Goal: Task Accomplishment & Management: Complete application form

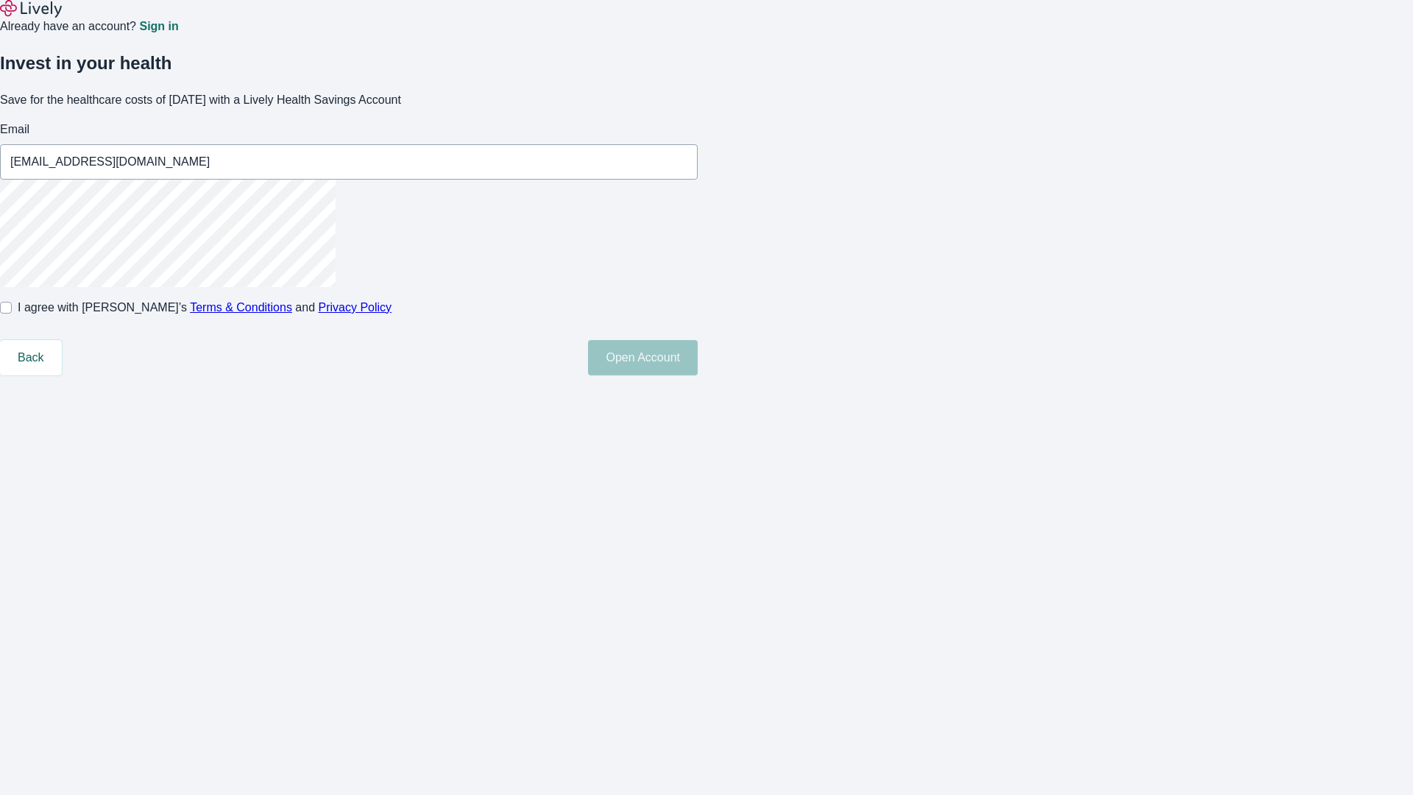
click at [12, 313] on input "I agree with Lively’s Terms & Conditions and Privacy Policy" at bounding box center [6, 308] width 12 height 12
checkbox input "true"
click at [698, 375] on button "Open Account" at bounding box center [643, 357] width 110 height 35
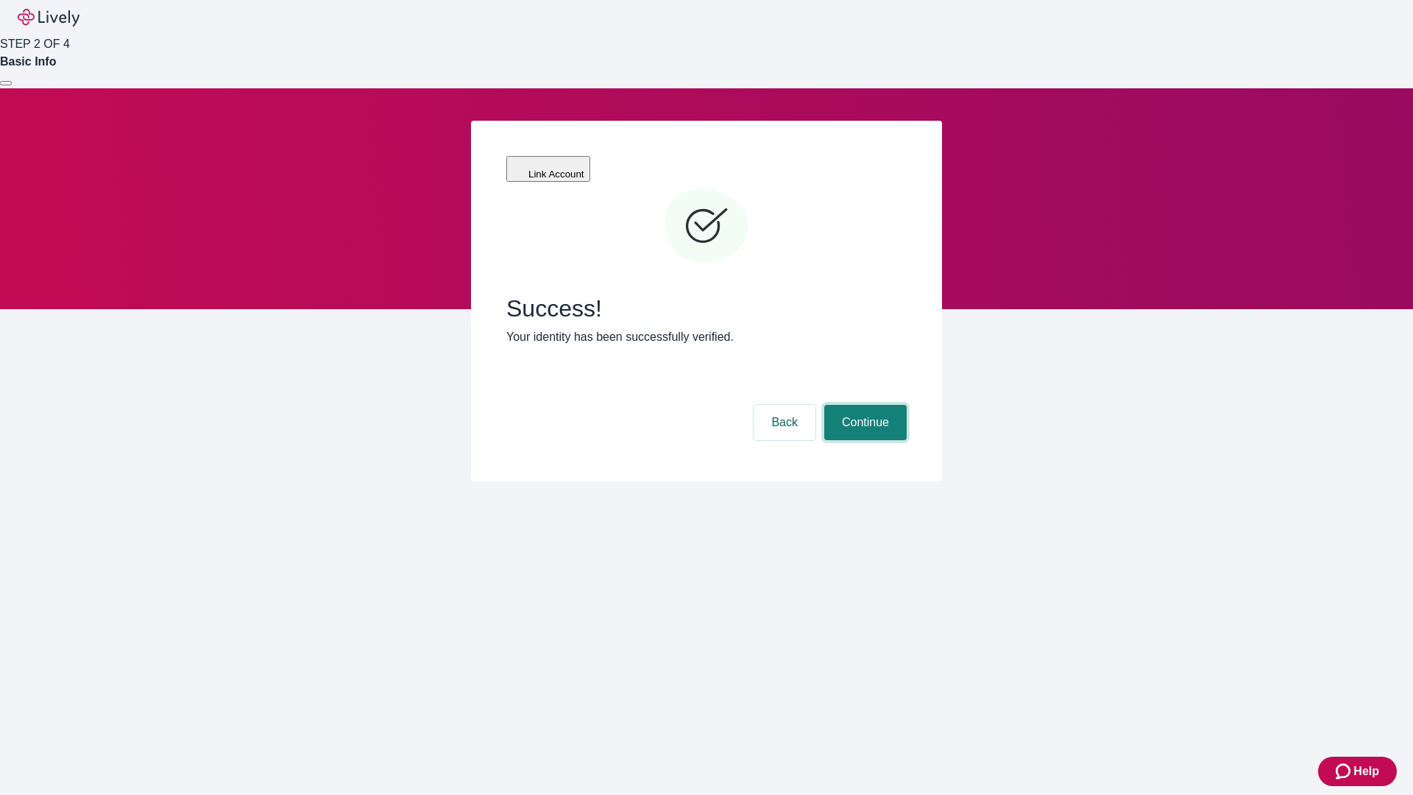
click at [863, 405] on button "Continue" at bounding box center [865, 422] width 82 height 35
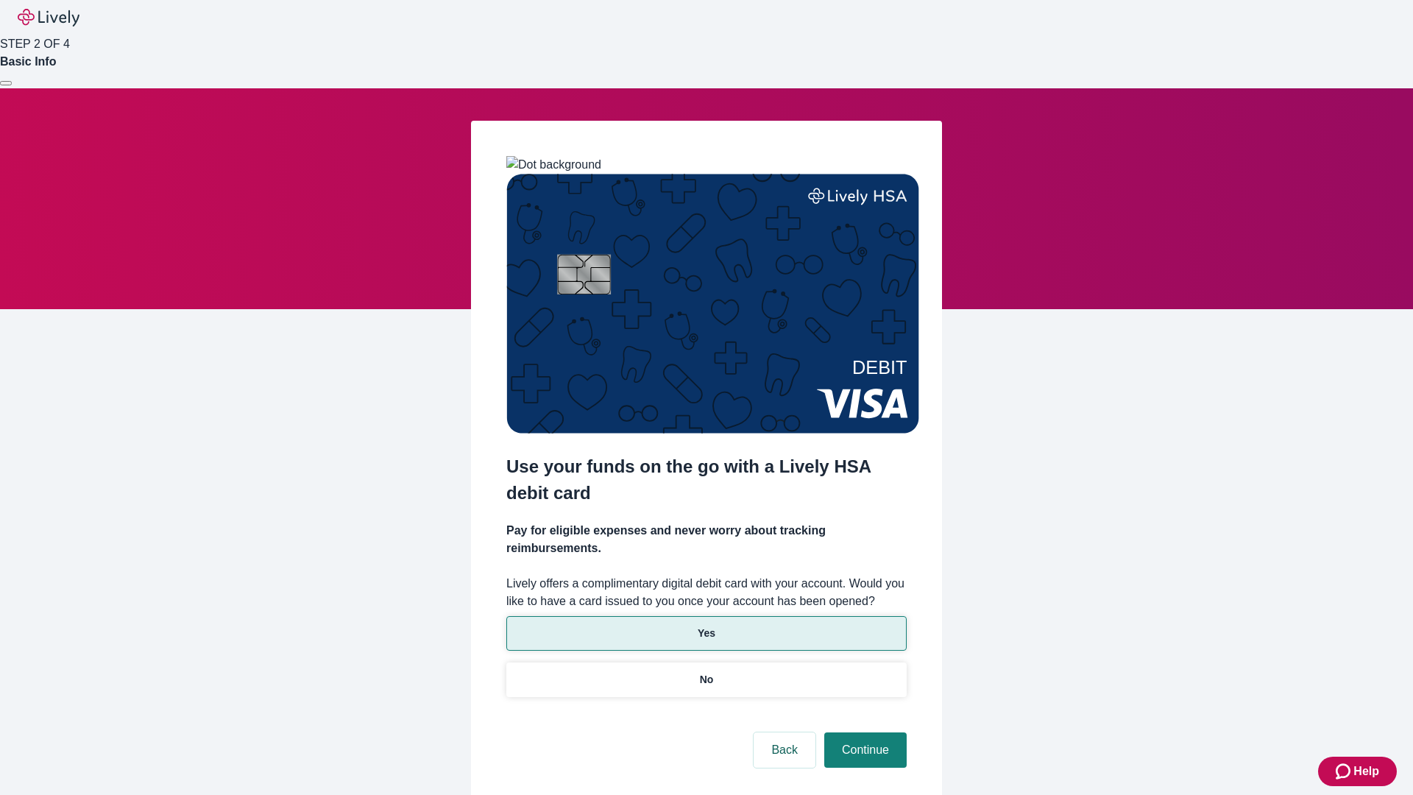
click at [706, 625] on p "Yes" at bounding box center [707, 632] width 18 height 15
click at [863, 732] on button "Continue" at bounding box center [865, 749] width 82 height 35
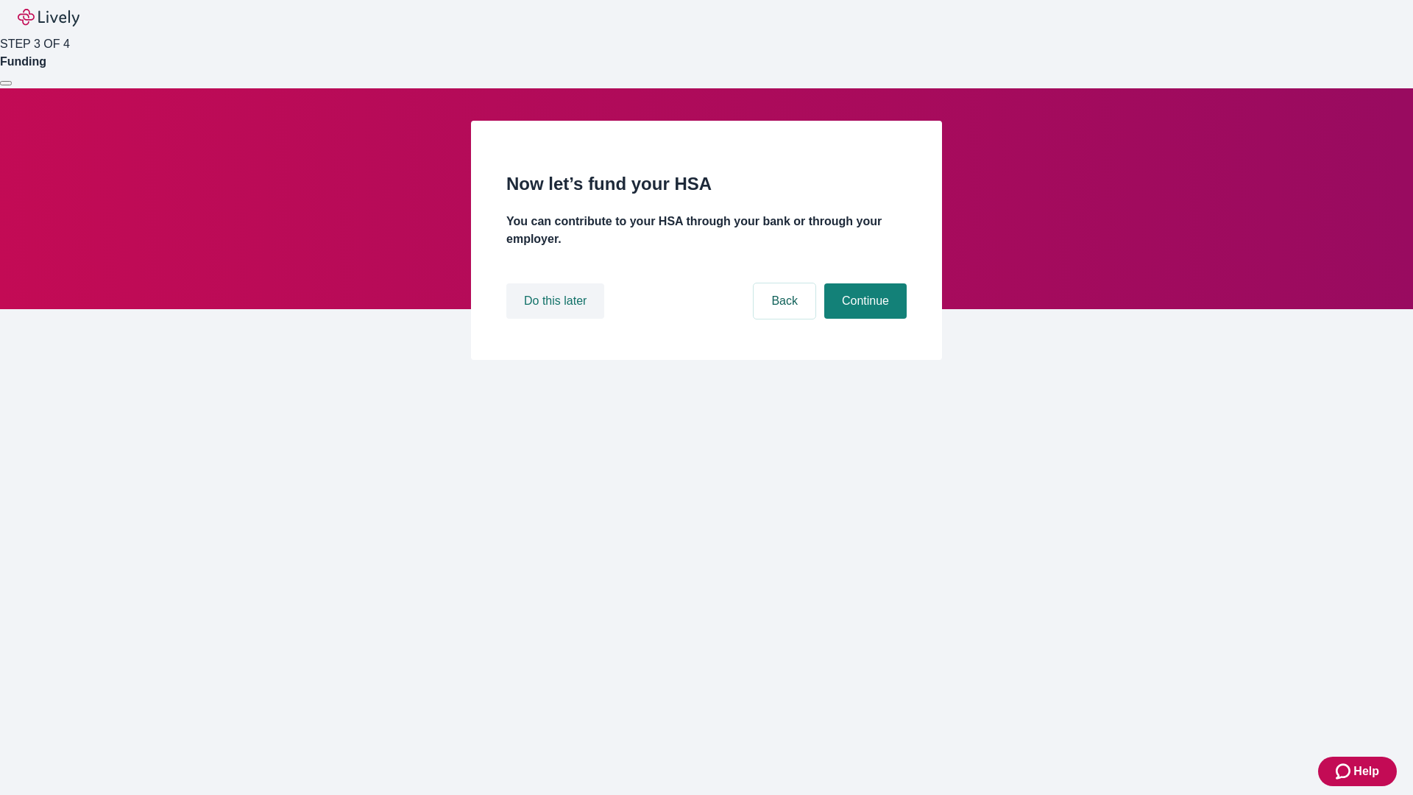
click at [557, 319] on button "Do this later" at bounding box center [555, 300] width 98 height 35
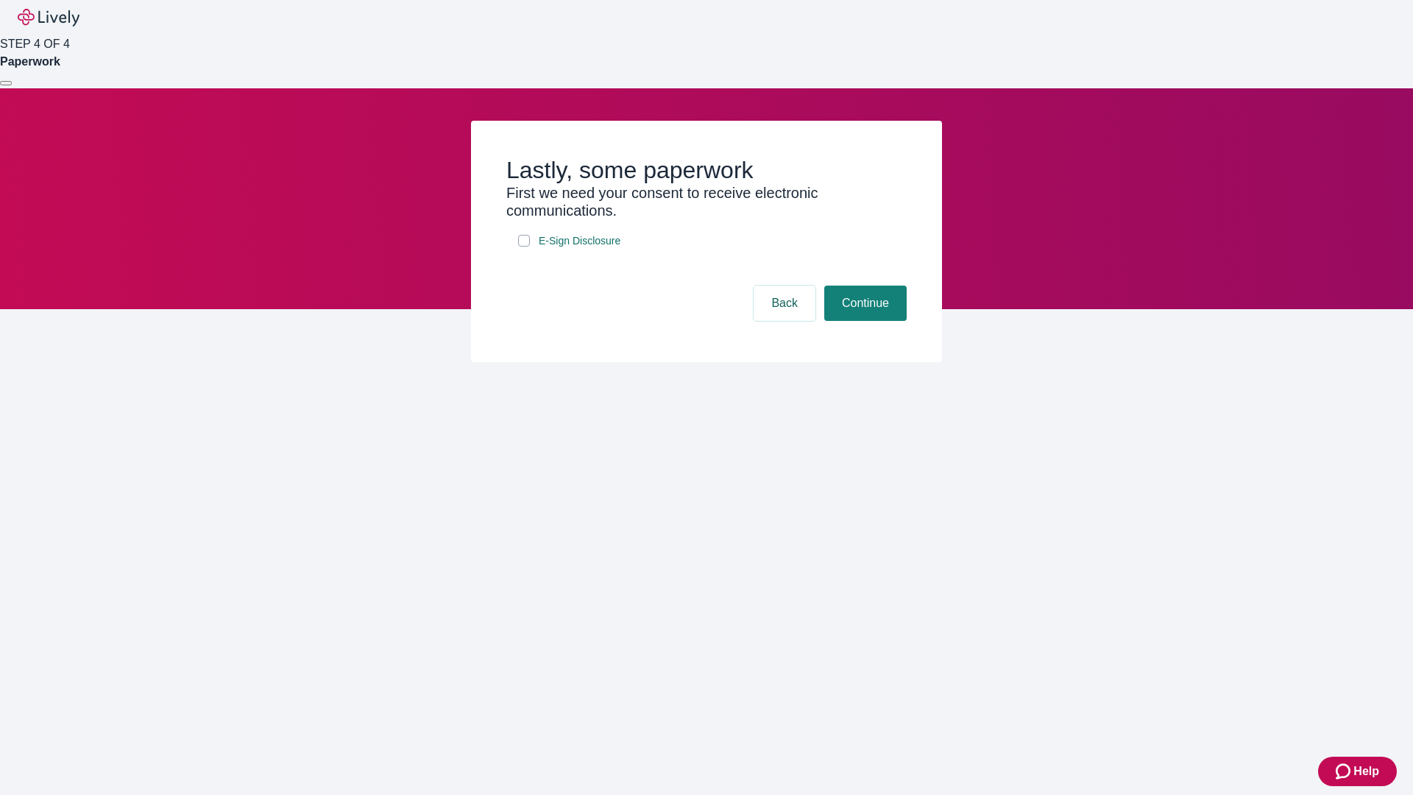
click at [524, 247] on input "E-Sign Disclosure" at bounding box center [524, 241] width 12 height 12
checkbox input "true"
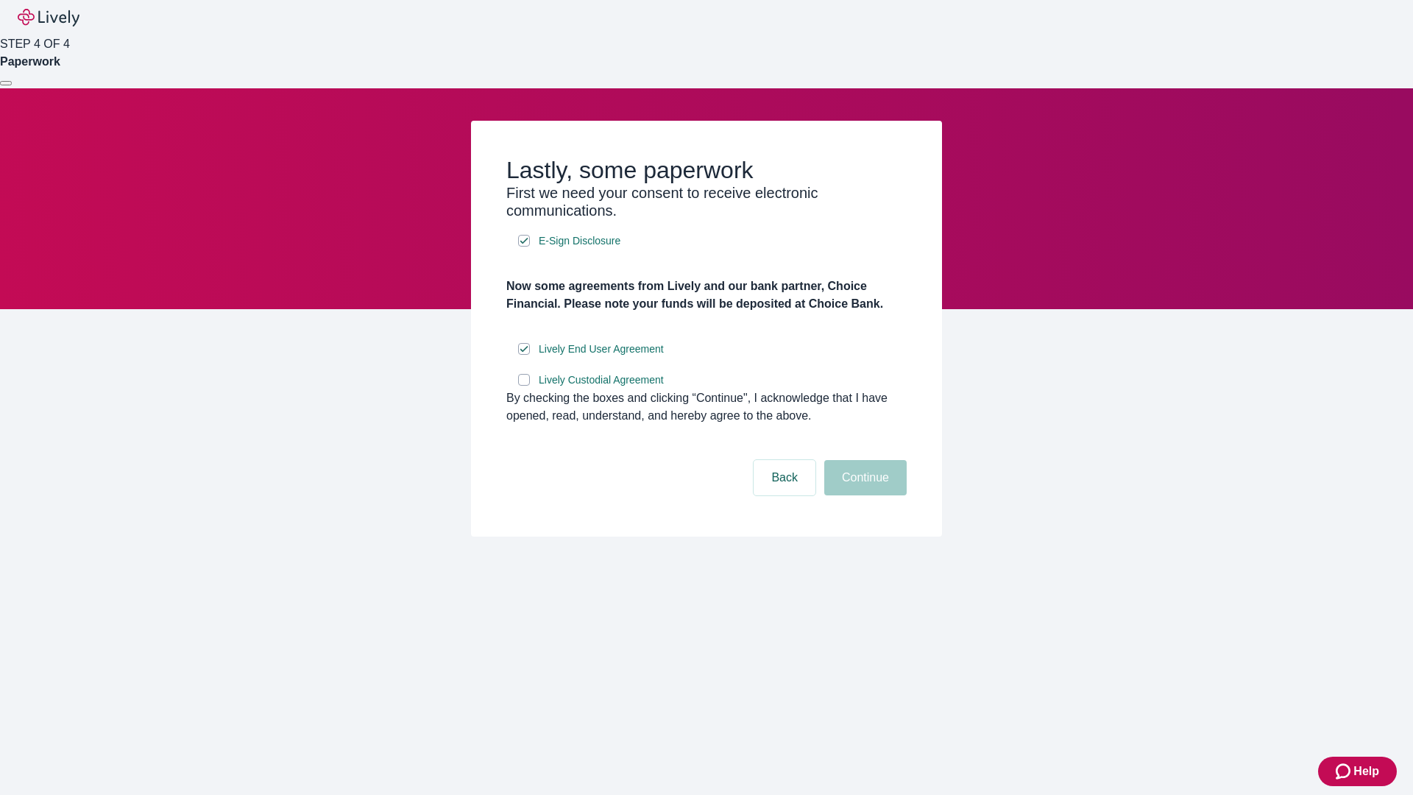
click at [524, 386] on input "Lively Custodial Agreement" at bounding box center [524, 380] width 12 height 12
checkbox input "true"
click at [863, 495] on button "Continue" at bounding box center [865, 477] width 82 height 35
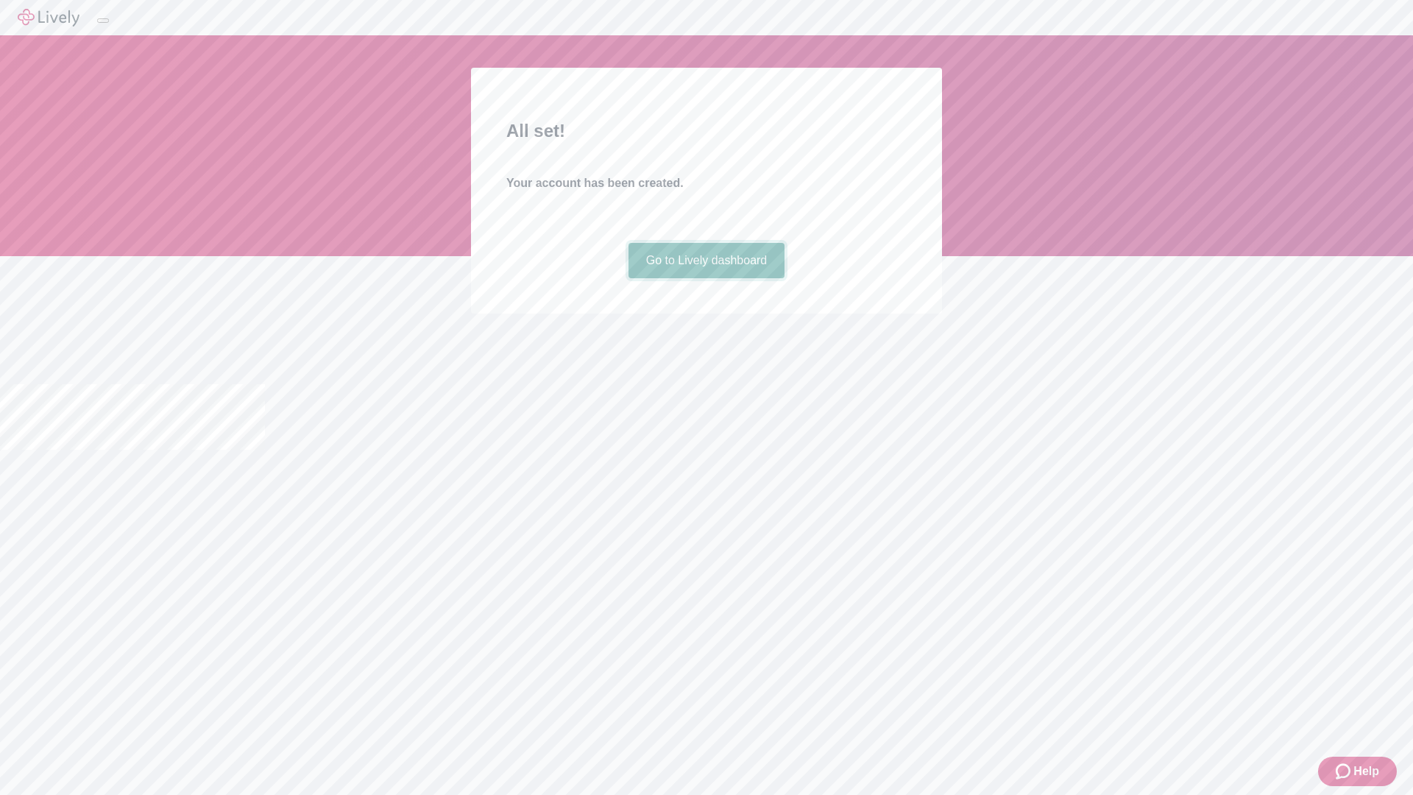
click at [706, 278] on link "Go to Lively dashboard" at bounding box center [706, 260] width 157 height 35
